Goal: Task Accomplishment & Management: Manage account settings

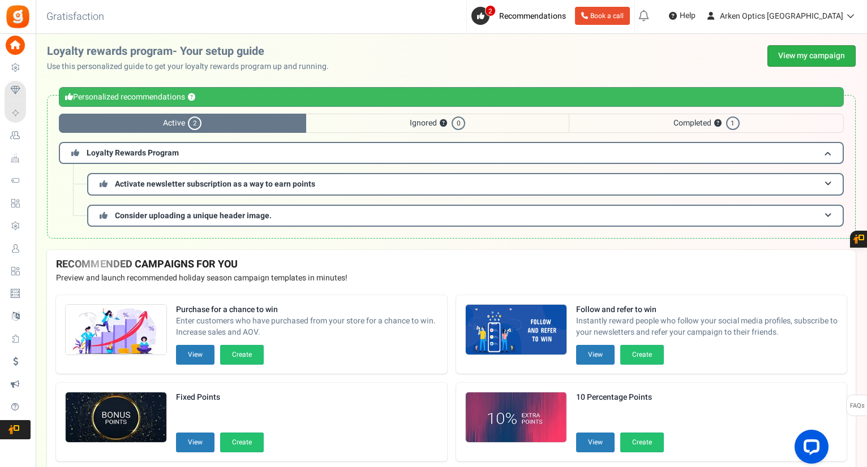
click at [806, 55] on link "View my campaign" at bounding box center [811, 56] width 88 height 22
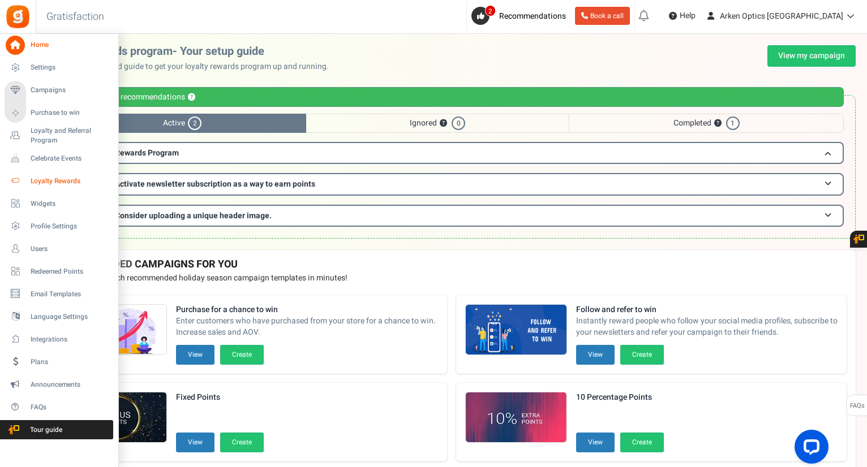
click at [52, 177] on span "Loyalty Rewards" at bounding box center [70, 182] width 79 height 10
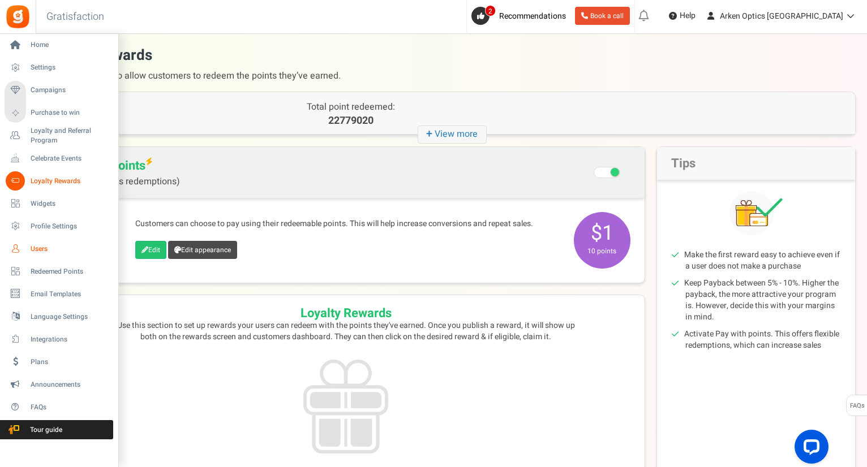
click at [46, 248] on span "Users" at bounding box center [70, 249] width 79 height 10
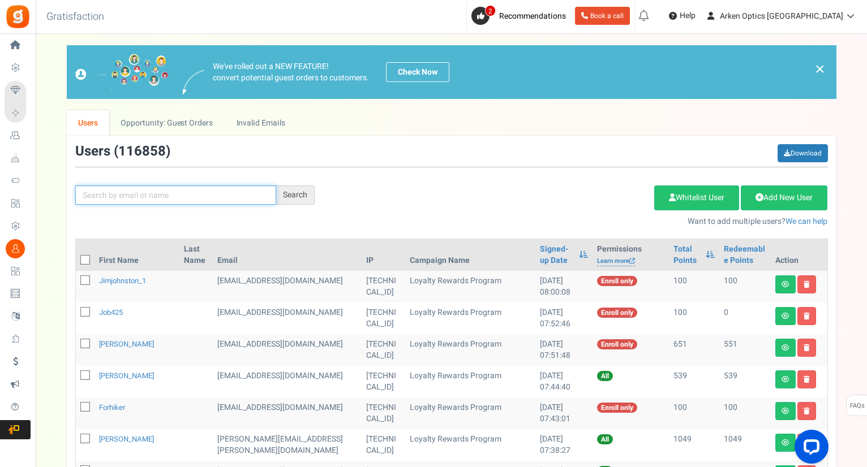
click at [129, 196] on input "text" at bounding box center [175, 195] width 201 height 19
paste input "[PERSON_NAME][EMAIL_ADDRESS][PERSON_NAME][DOMAIN_NAME]"
type input "[PERSON_NAME][EMAIL_ADDRESS][PERSON_NAME][DOMAIN_NAME]"
click at [290, 193] on div "Search" at bounding box center [295, 195] width 38 height 19
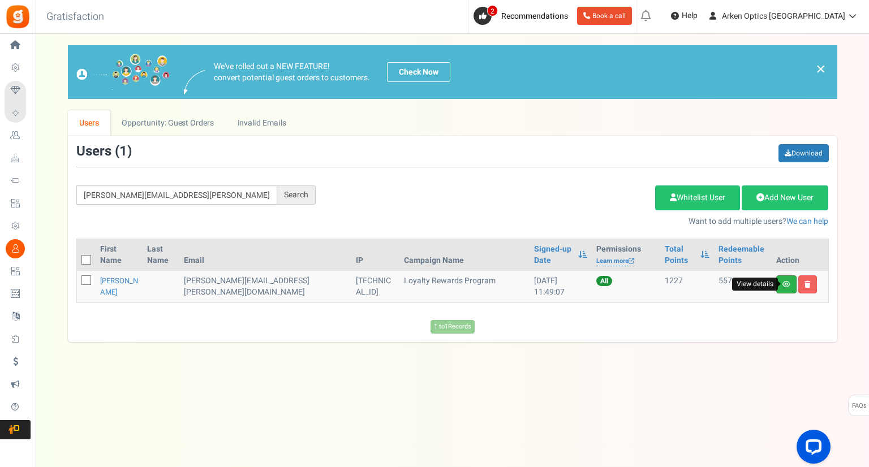
click at [785, 283] on icon at bounding box center [787, 284] width 8 height 7
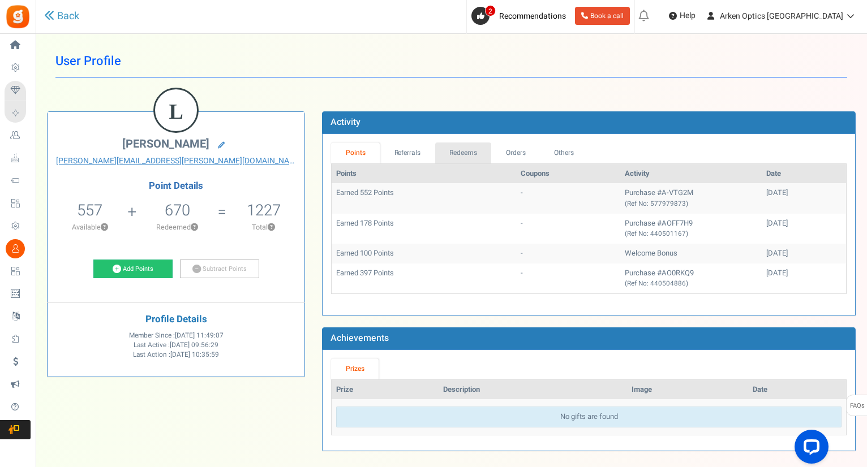
click at [466, 150] on link "Redeems" at bounding box center [463, 153] width 57 height 21
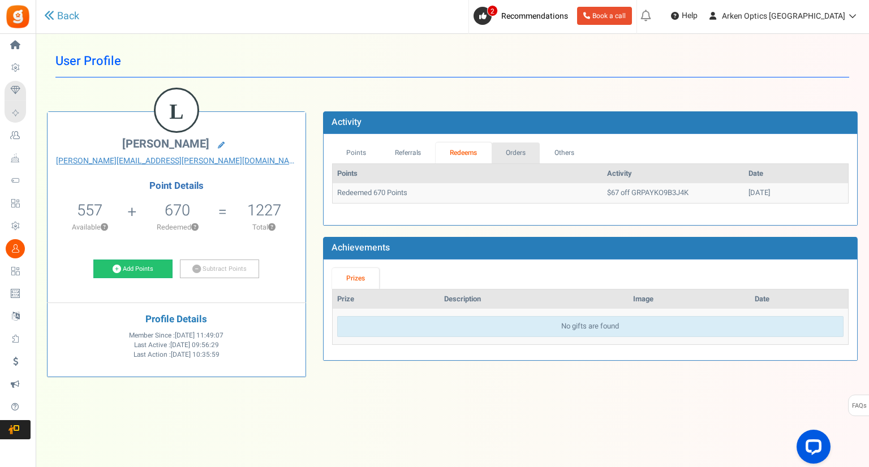
click at [514, 149] on link "Orders" at bounding box center [516, 153] width 49 height 21
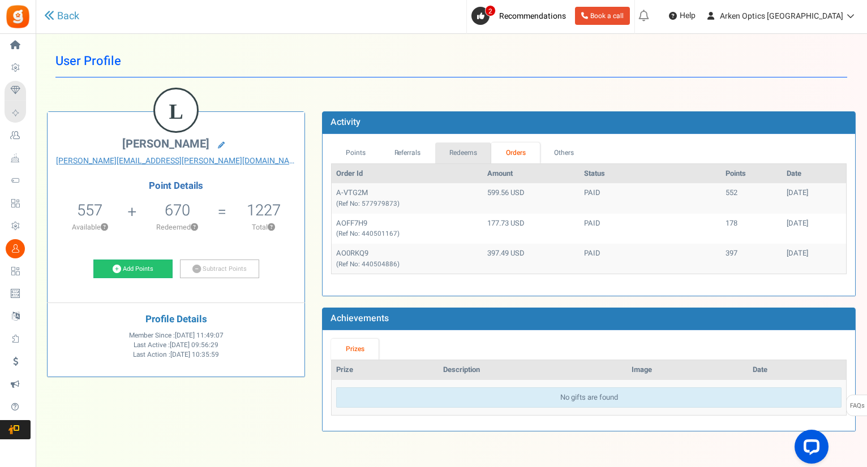
click at [467, 152] on link "Redeems" at bounding box center [463, 153] width 57 height 21
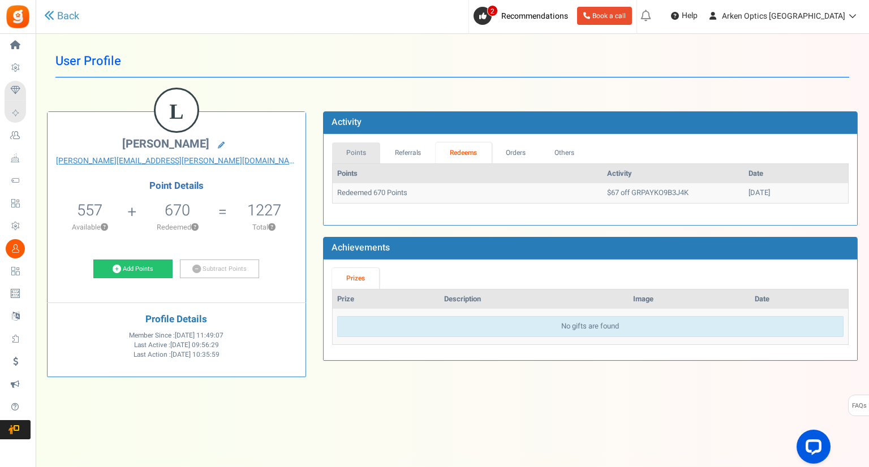
click at [353, 152] on link "Points" at bounding box center [356, 153] width 49 height 21
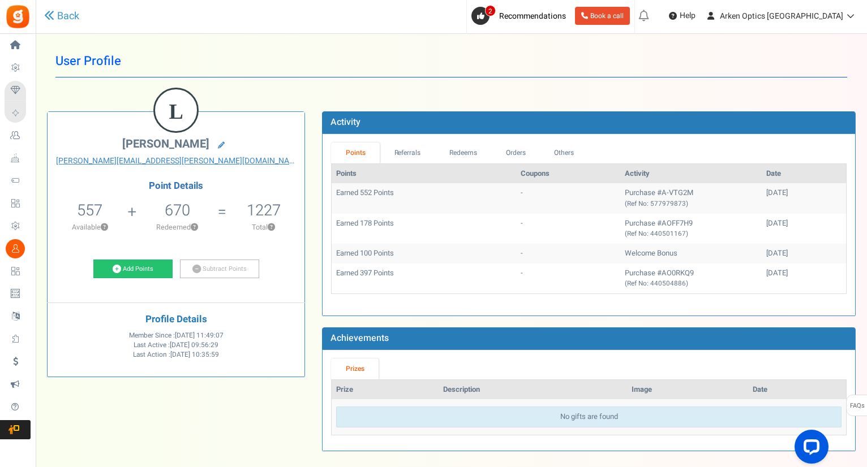
click at [433, 204] on td "Earned 552 Points" at bounding box center [424, 198] width 184 height 30
click at [558, 157] on link "Others" at bounding box center [564, 153] width 49 height 21
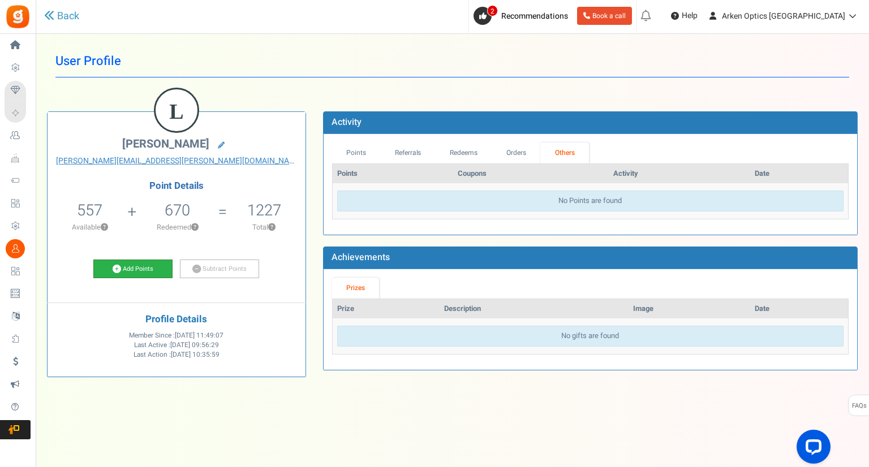
click at [139, 265] on link "Add Points" at bounding box center [132, 269] width 79 height 19
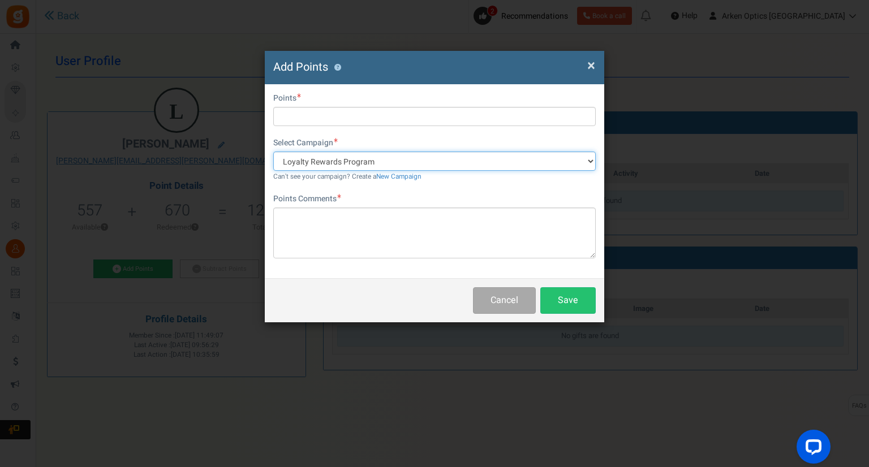
click at [586, 163] on select "Loyalty Rewards Program" at bounding box center [434, 161] width 323 height 19
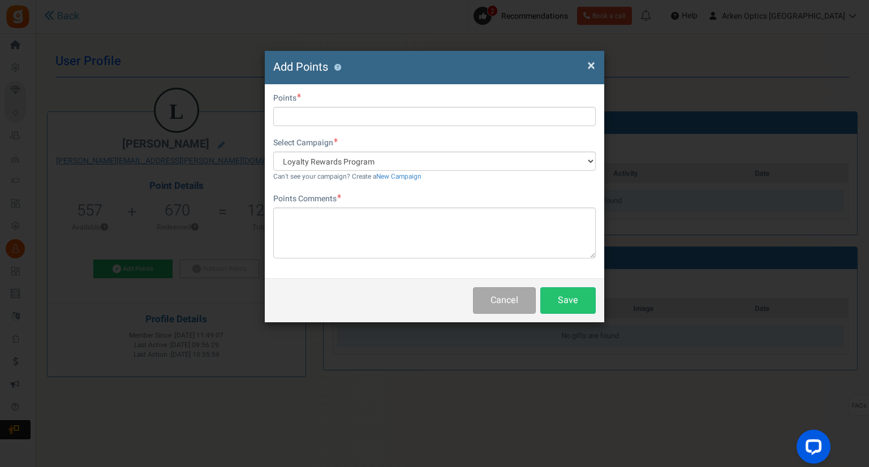
click at [588, 65] on span "×" at bounding box center [591, 66] width 8 height 22
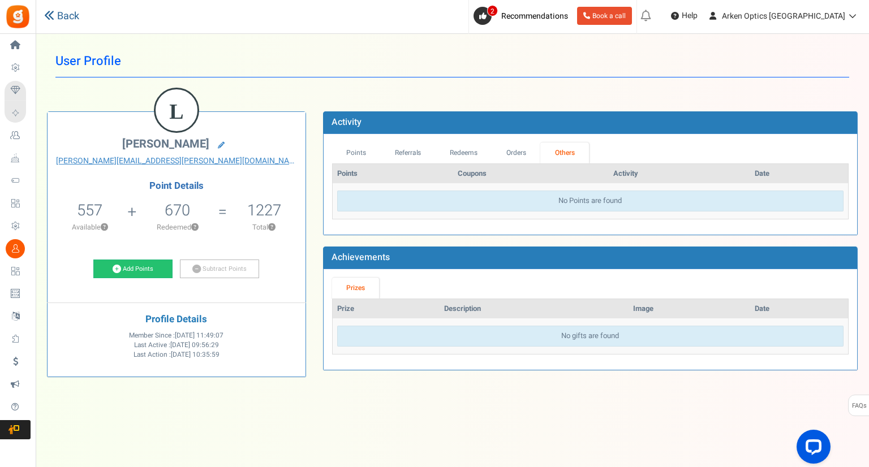
click at [63, 17] on link "Back" at bounding box center [61, 16] width 35 height 15
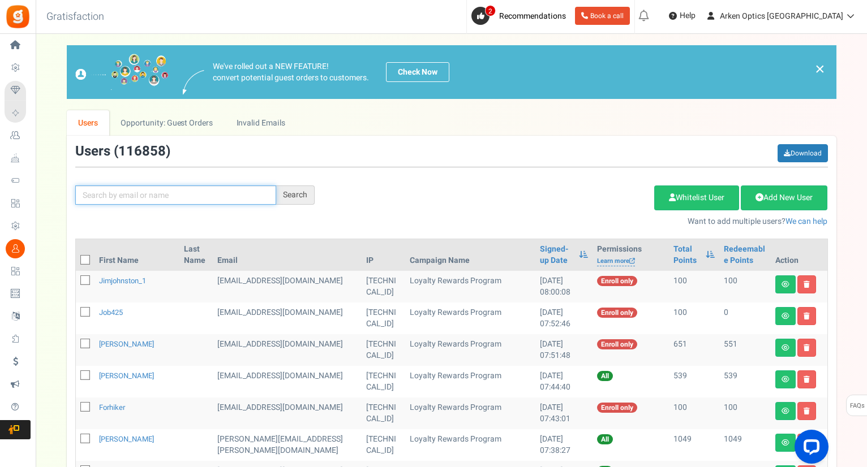
click at [114, 195] on input "text" at bounding box center [175, 195] width 201 height 19
paste input "[PERSON_NAME][EMAIL_ADDRESS][PERSON_NAME][DOMAIN_NAME]"
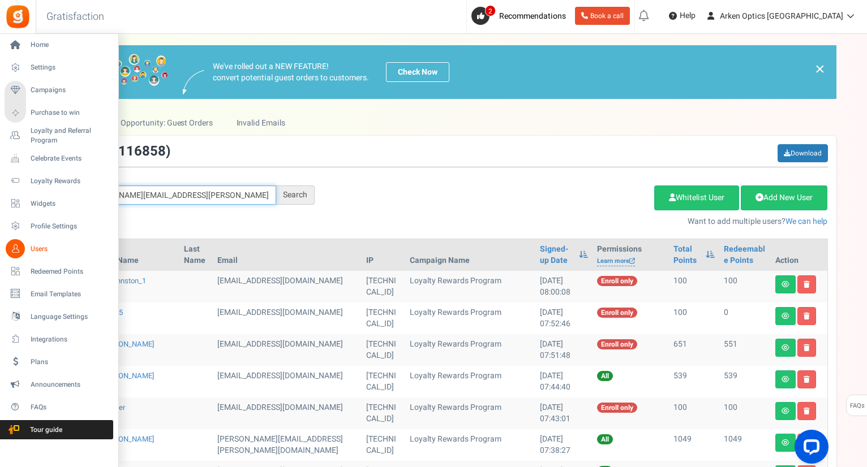
drag, startPoint x: 177, startPoint y: 197, endPoint x: 0, endPoint y: 180, distance: 177.3
type input "[PERSON_NAME][EMAIL_ADDRESS][PERSON_NAME][DOMAIN_NAME]"
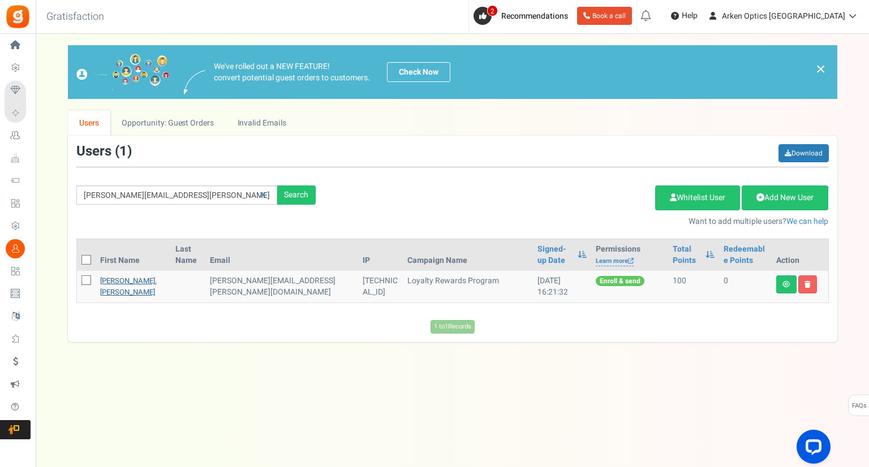
click at [106, 281] on link "[PERSON_NAME].[PERSON_NAME]" at bounding box center [128, 287] width 57 height 22
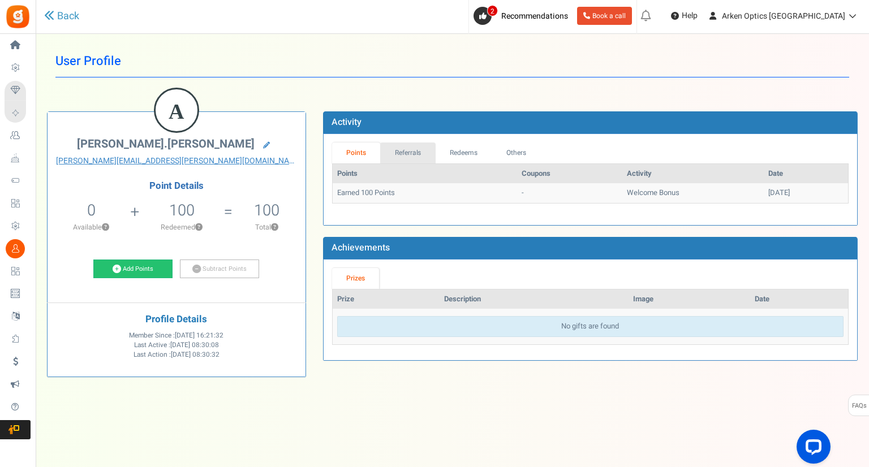
click at [415, 155] on link "Referrals" at bounding box center [407, 153] width 55 height 21
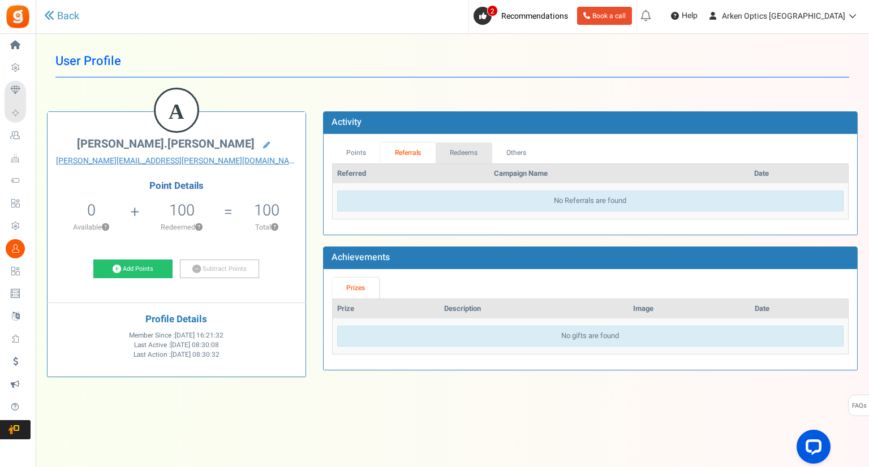
click at [464, 148] on link "Redeems" at bounding box center [464, 153] width 57 height 21
